Goal: Find specific page/section: Find specific page/section

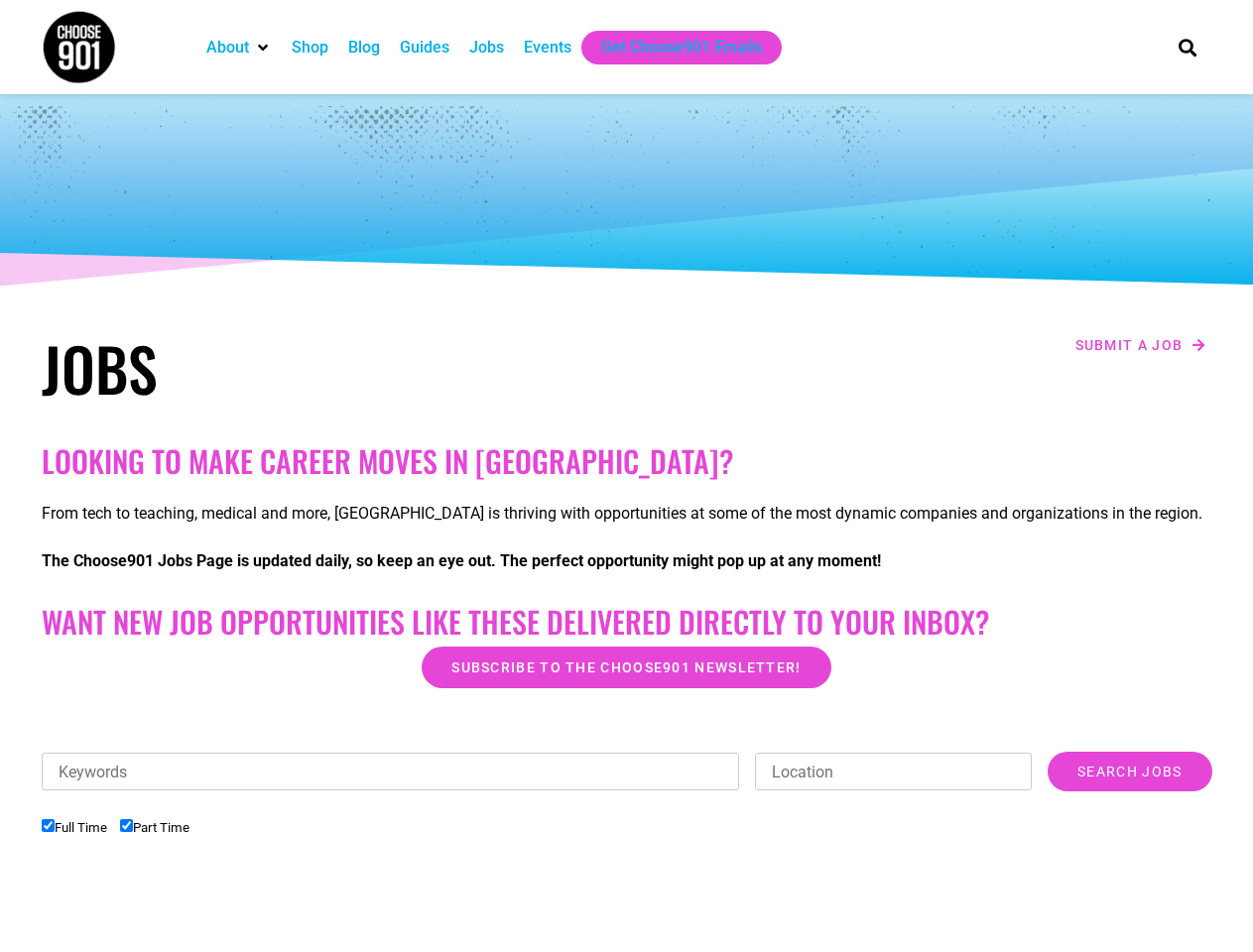
click at [626, 476] on h2 "Looking to make career moves in [GEOGRAPHIC_DATA]?" at bounding box center [627, 461] width 1171 height 36
click at [627, 853] on div "Keywords Location Category Administrative Communication Counseling Creative Cus…" at bounding box center [627, 860] width 1171 height 215
click at [627, 798] on div "Keywords Location Category Administrative Communication Counseling Creative Cus…" at bounding box center [627, 782] width 1171 height 60
